Goal: Browse casually

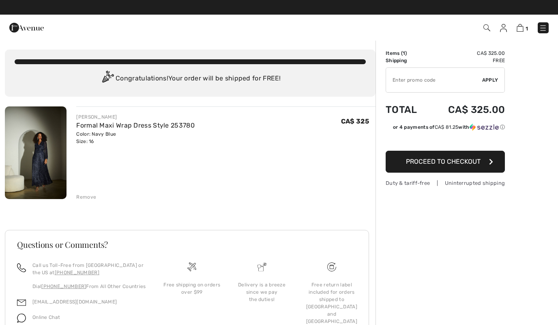
click at [32, 162] on img at bounding box center [36, 152] width 62 height 93
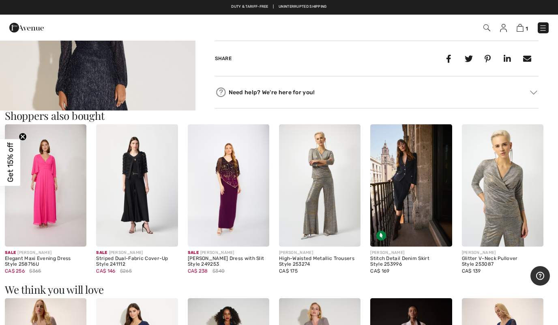
scroll to position [391, 0]
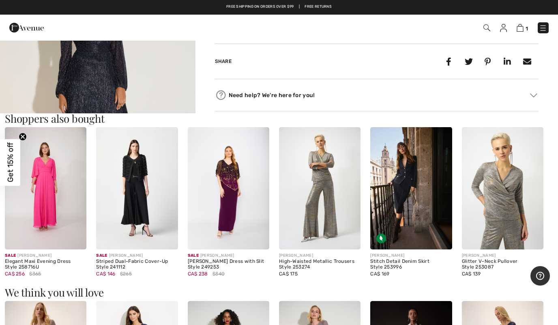
click at [334, 214] on img at bounding box center [320, 188] width 82 height 123
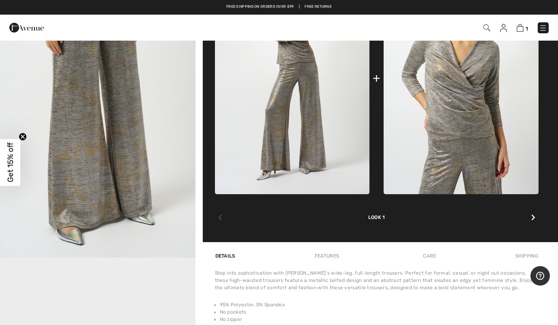
scroll to position [365, 0]
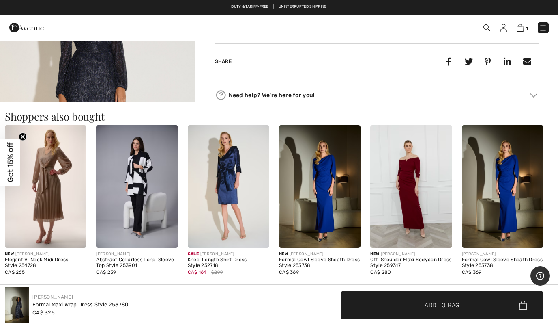
click at [30, 208] on img at bounding box center [46, 186] width 82 height 123
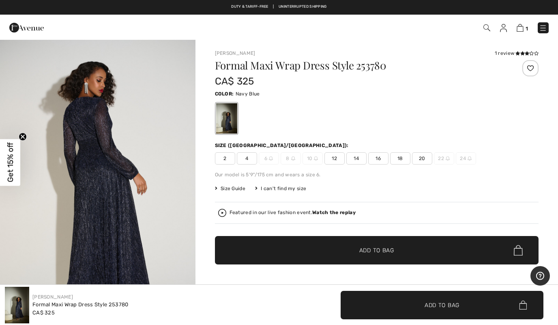
scroll to position [954, 0]
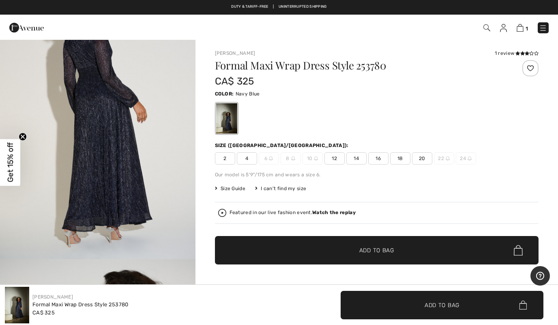
click at [76, 175] on img "3 / 5" at bounding box center [98, 112] width 196 height 293
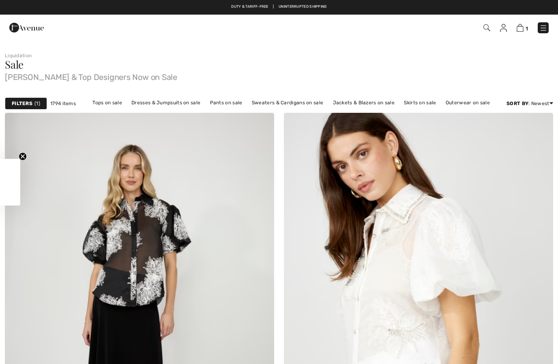
checkbox input "true"
